Goal: Find specific fact: Find specific fact

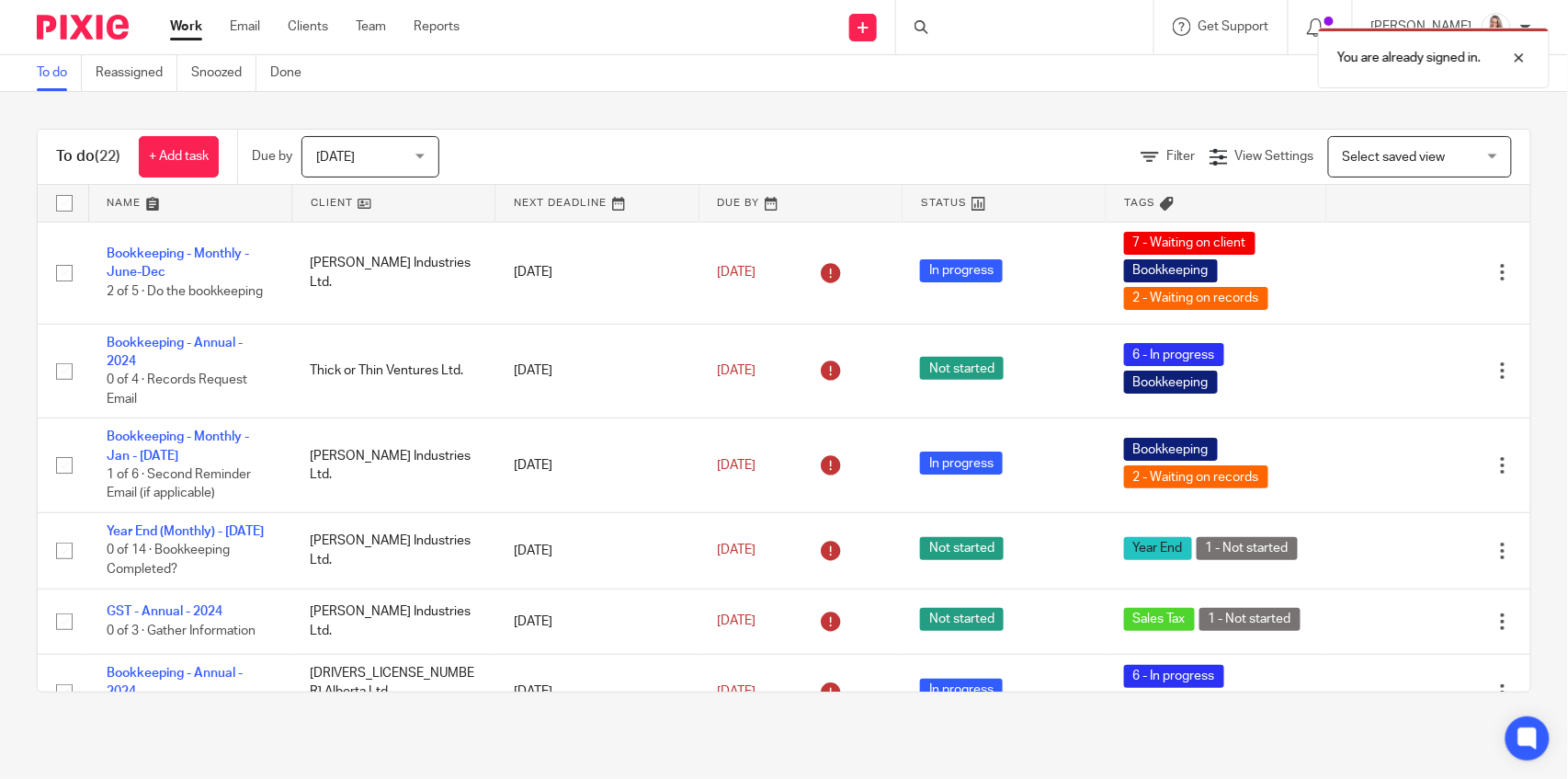
click at [992, 34] on div "You are already signed in." at bounding box center [1168, 53] width 766 height 70
click at [1053, 30] on div "You are already signed in." at bounding box center [1168, 53] width 766 height 70
drag, startPoint x: 974, startPoint y: 26, endPoint x: 967, endPoint y: 39, distance: 14.8
click at [967, 39] on div "You are already signed in." at bounding box center [1168, 53] width 766 height 70
click at [945, 33] on div "You are already signed in." at bounding box center [1168, 53] width 766 height 70
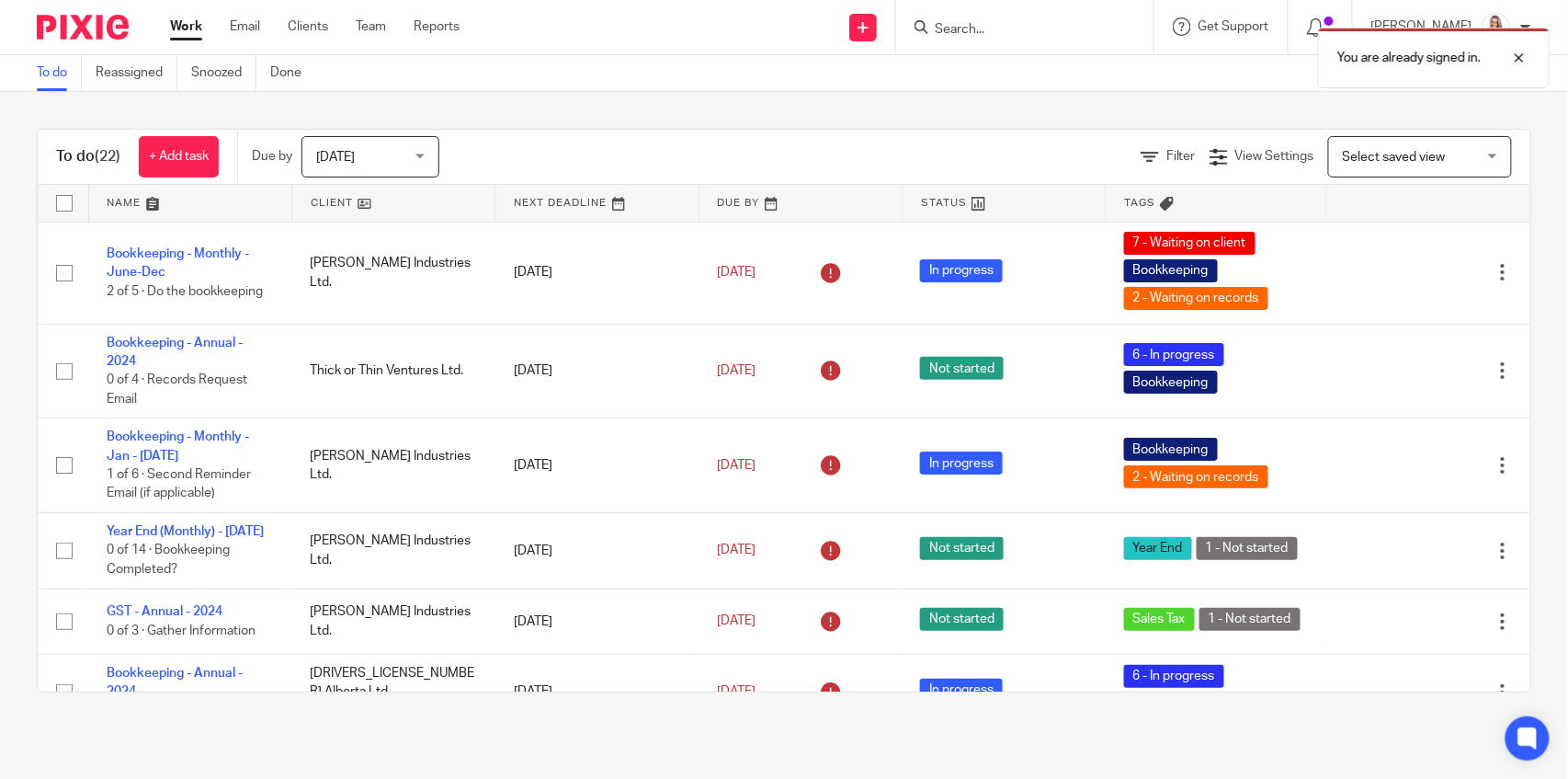
click at [1079, 31] on div "You are already signed in." at bounding box center [1168, 53] width 766 height 70
drag, startPoint x: 1526, startPoint y: 61, endPoint x: 1495, endPoint y: 44, distance: 35.4
click at [1525, 61] on div at bounding box center [1506, 58] width 50 height 22
click at [985, 28] on input "Search" at bounding box center [1015, 30] width 166 height 16
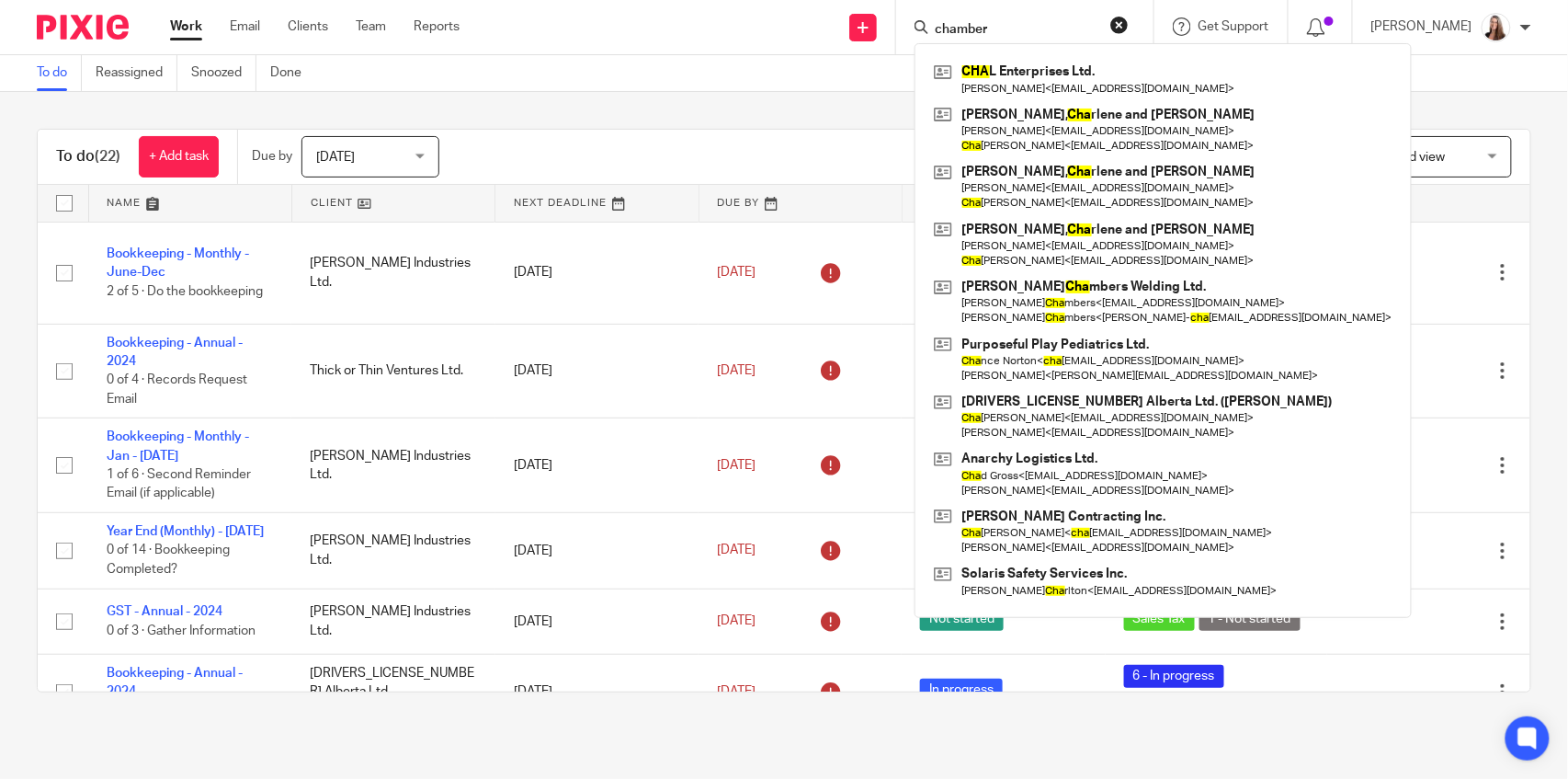
type input "chamber"
click button "submit" at bounding box center [0, 0] width 0 height 0
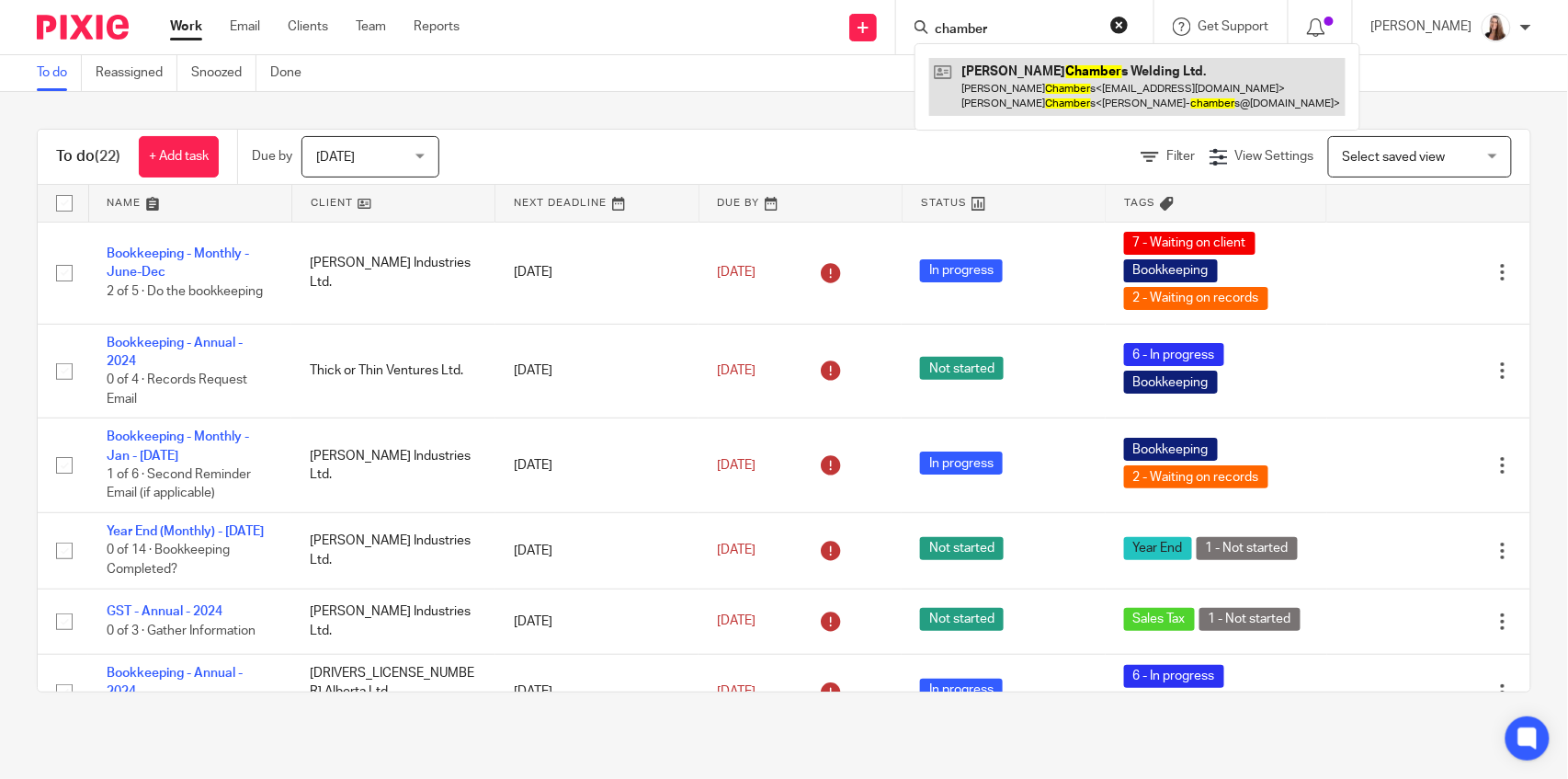
click at [990, 91] on link at bounding box center [1138, 86] width 417 height 57
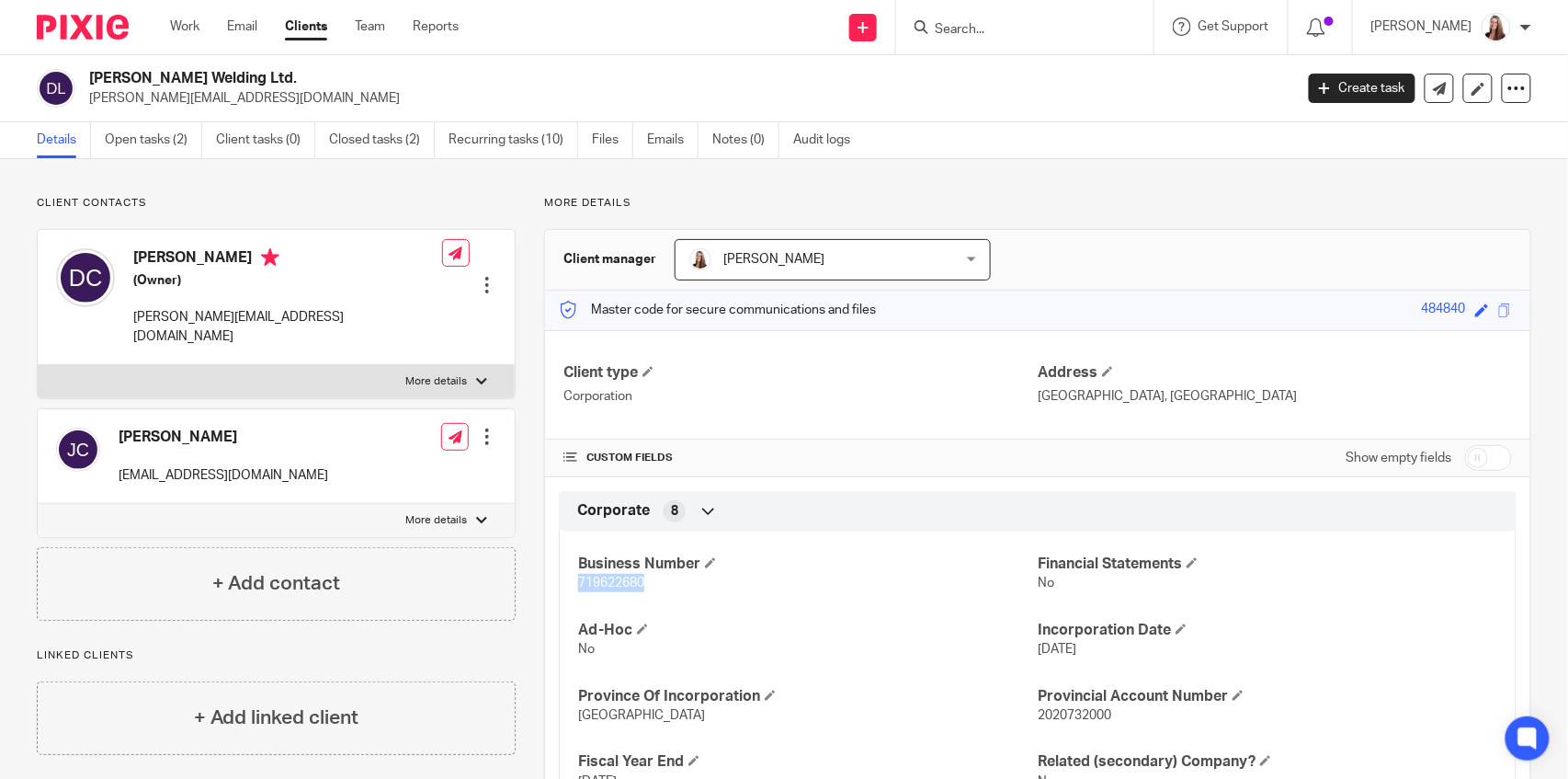
drag, startPoint x: 643, startPoint y: 576, endPoint x: 553, endPoint y: 579, distance: 90.0
click at [553, 579] on div "Corporate 8 Business Number 719622680 Financial Statements No Ad-Hoc No Incorpo…" at bounding box center [1038, 653] width 986 height 324
copy span "719622680"
